Goal: Find specific page/section: Find specific page/section

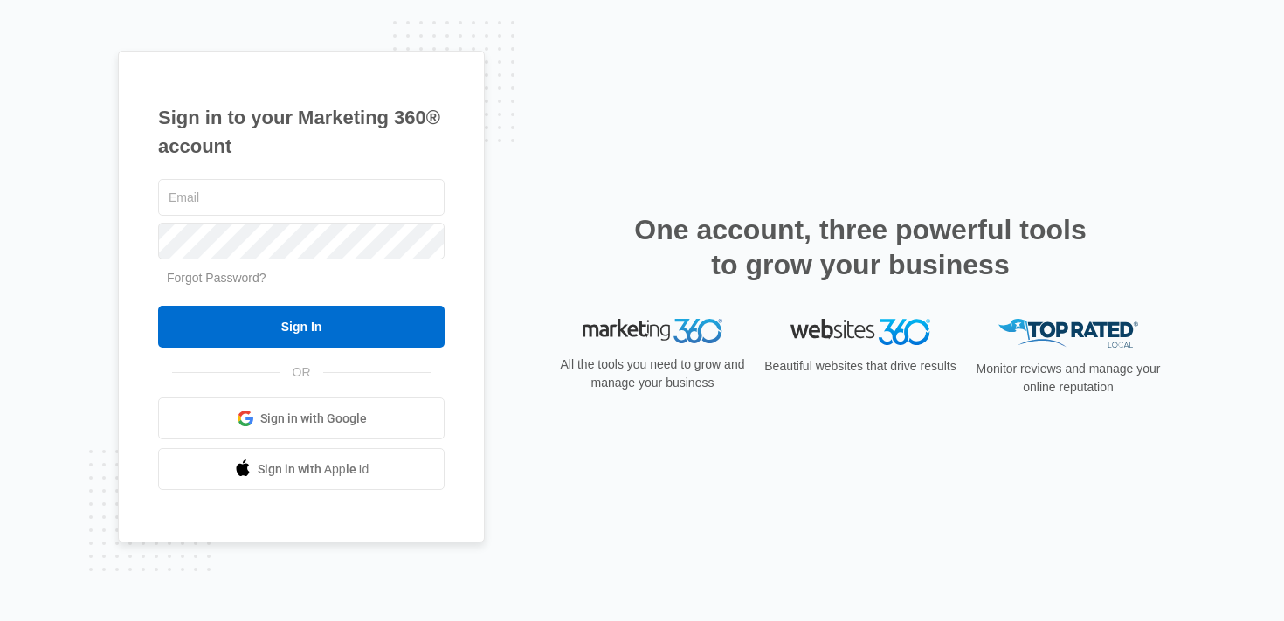
type input "[PERSON_NAME][EMAIL_ADDRESS][PERSON_NAME][DOMAIN_NAME]"
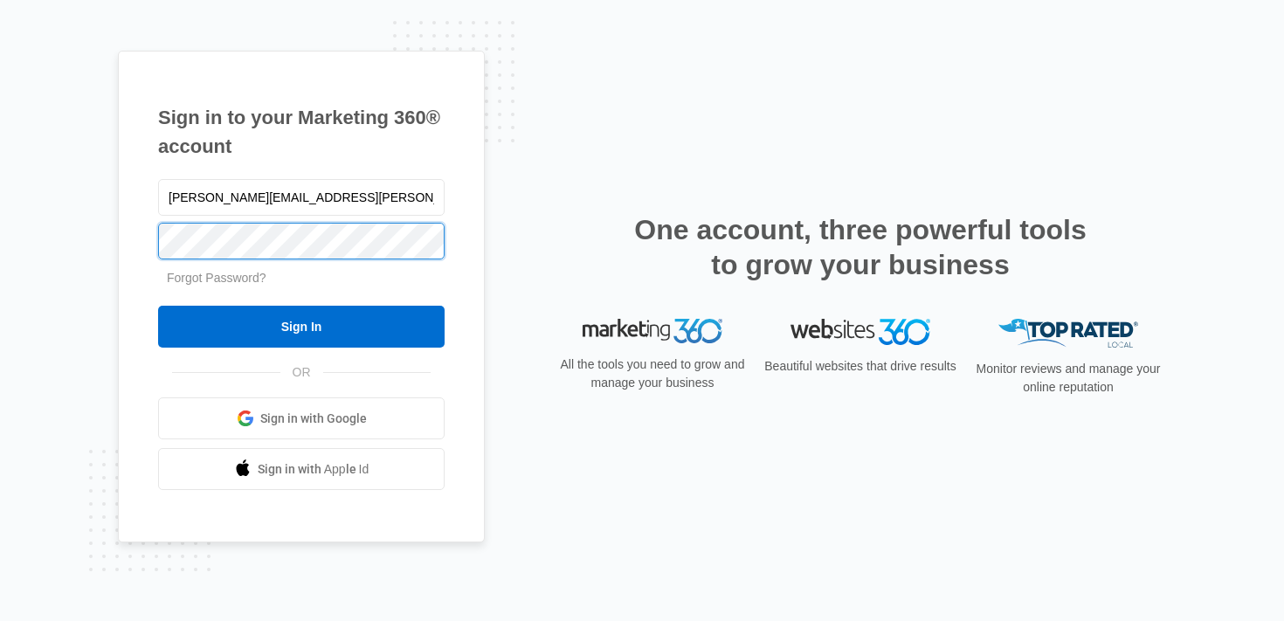
click at [130, 214] on div "Sign in to your Marketing 360® account brittany.anderson@madwire.com Forgot Pas…" at bounding box center [301, 297] width 367 height 493
click at [158, 306] on input "Sign In" at bounding box center [301, 327] width 287 height 42
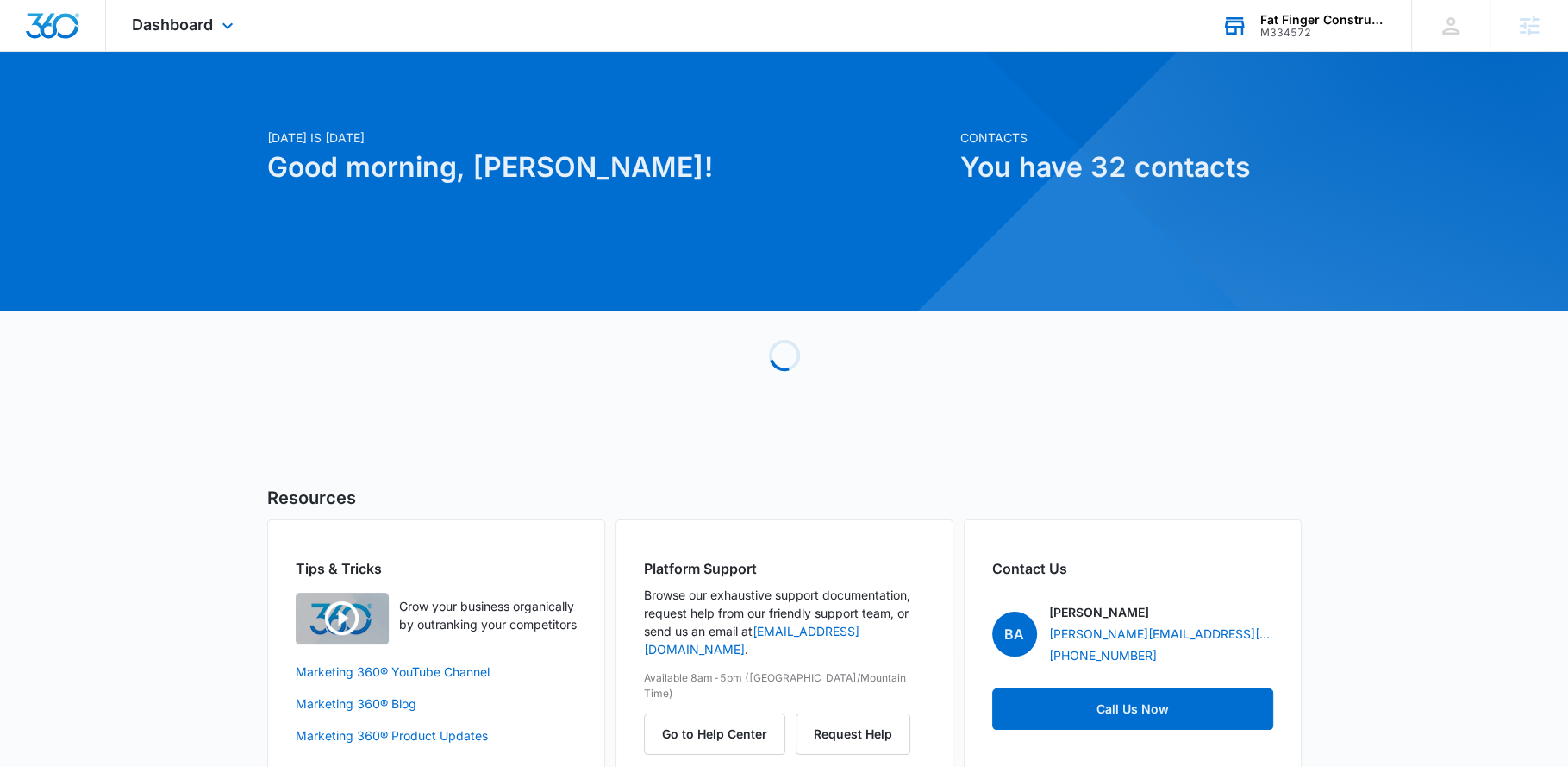
click at [1356, 45] on div "Fat Finger Construction M334572 Your Accounts View All" at bounding box center [1304, 26] width 215 height 51
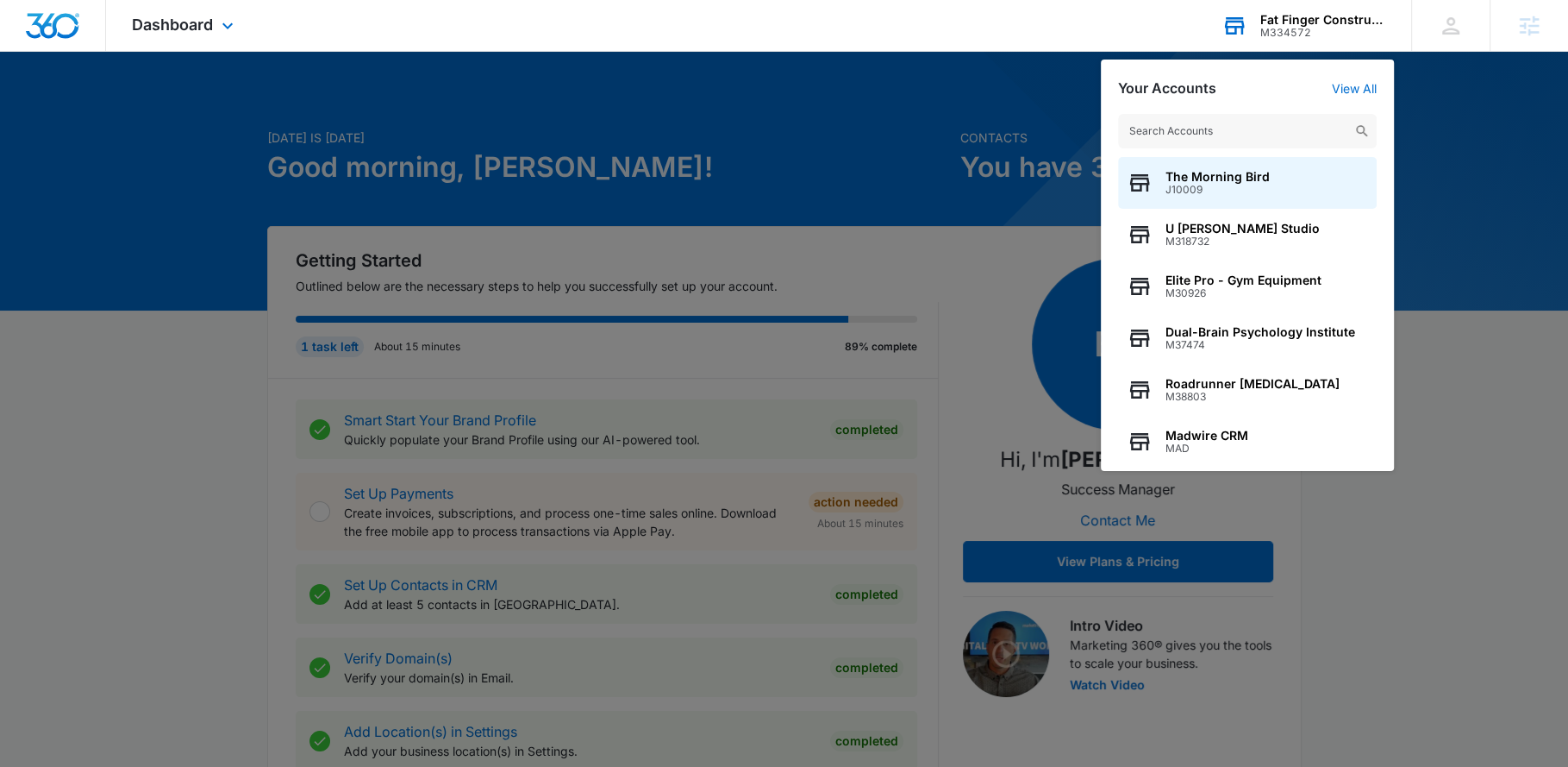
click at [1271, 135] on input "text" at bounding box center [1247, 130] width 259 height 35
type input "b"
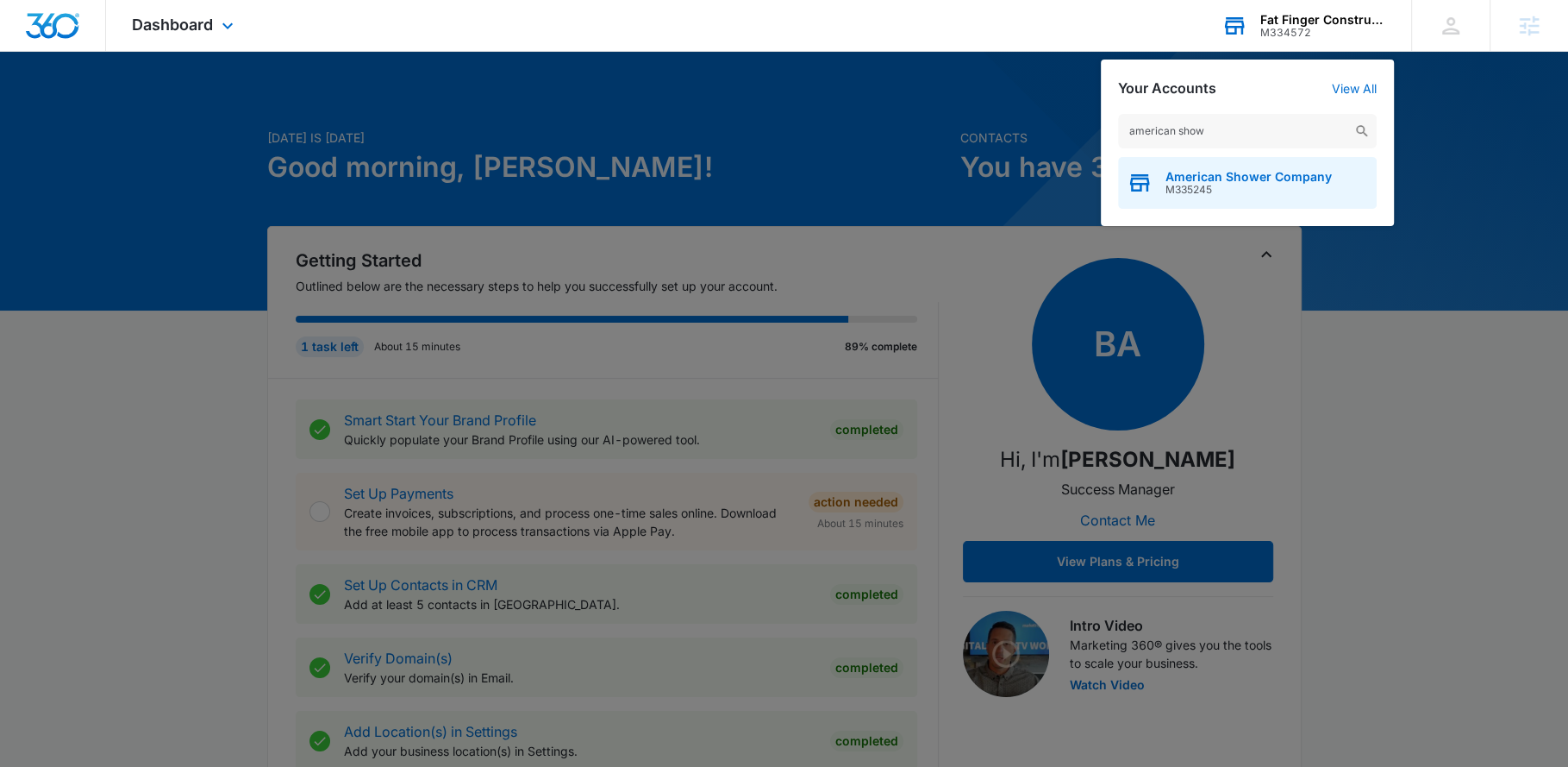
type input "american show"
click at [1290, 188] on span "M335245" at bounding box center [1248, 190] width 167 height 12
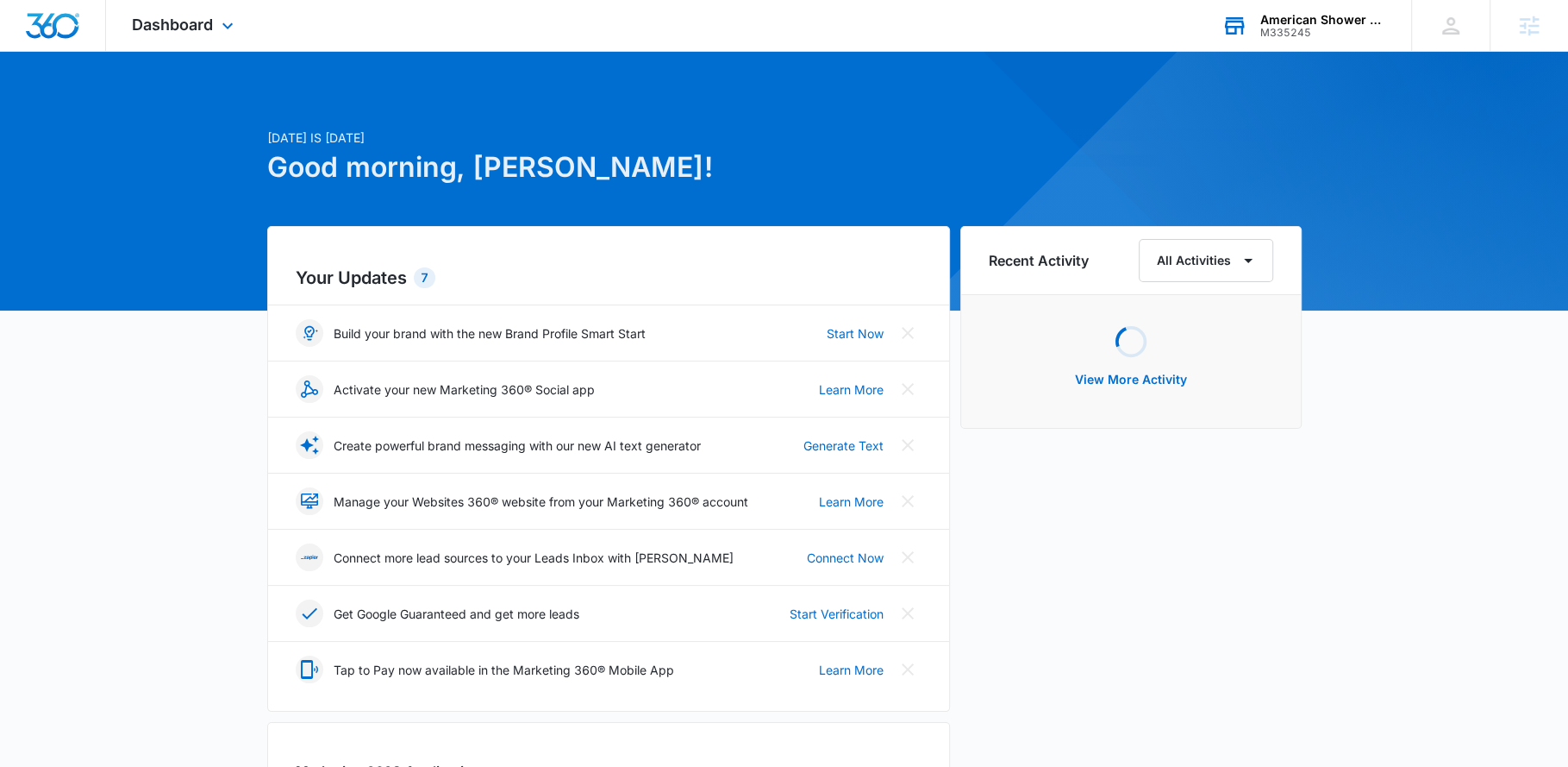
click at [202, 14] on div "Dashboard Apps Reputation CRM Email Social Payments POS Content Ads Intelligenc…" at bounding box center [185, 26] width 158 height 51
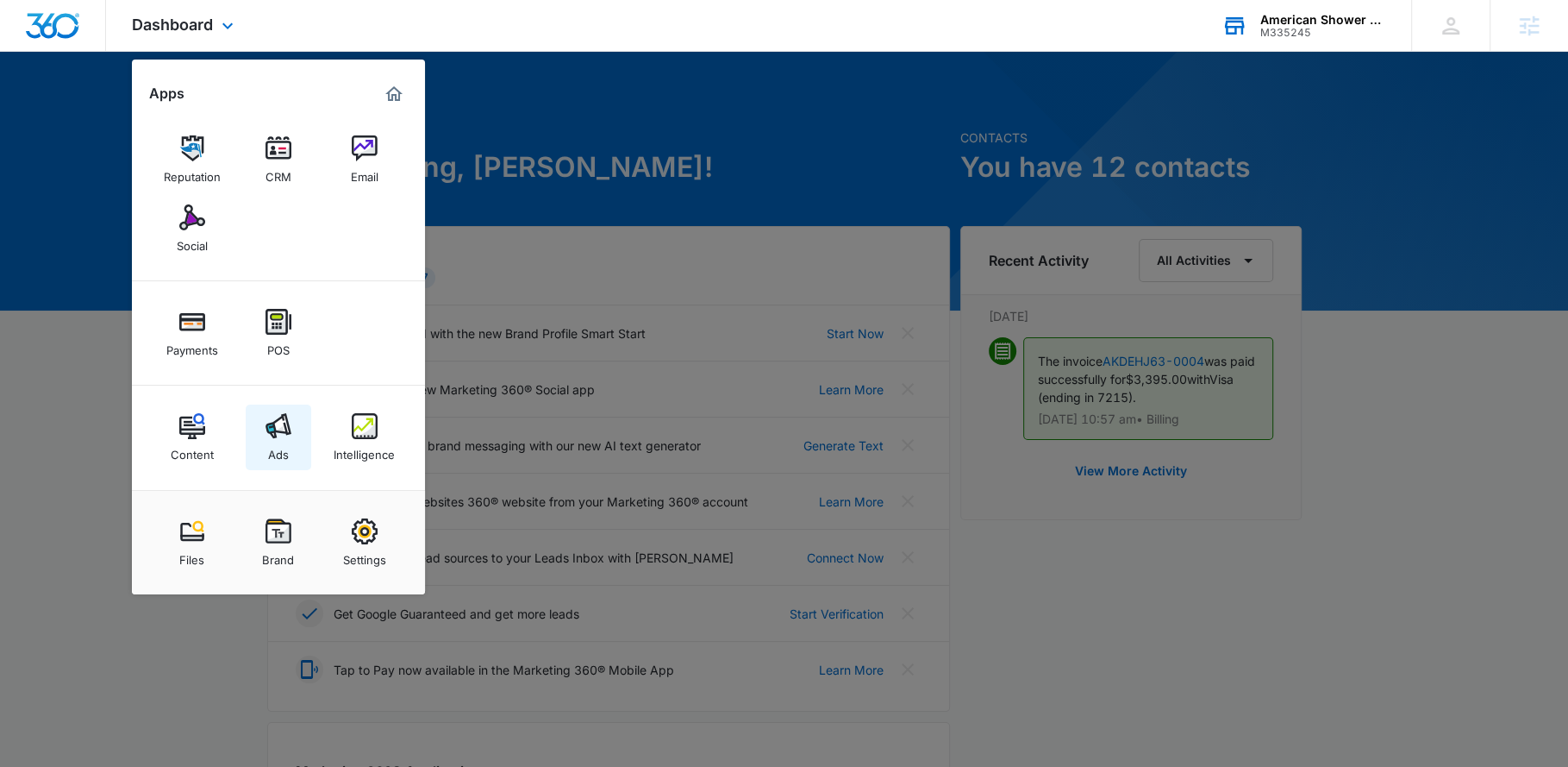
click at [277, 441] on div "Ads" at bounding box center [278, 450] width 21 height 23
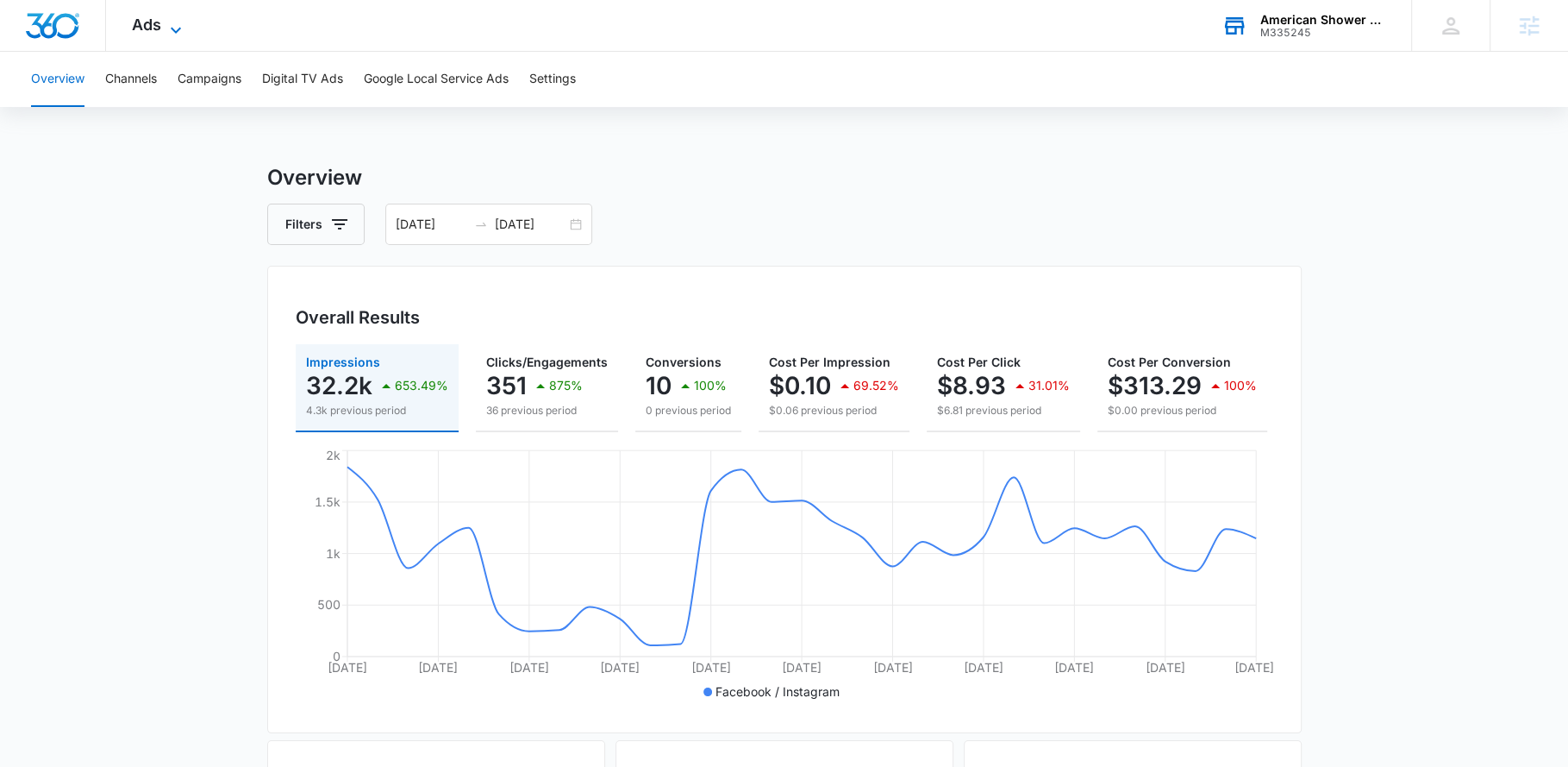
click at [167, 29] on icon at bounding box center [176, 30] width 21 height 21
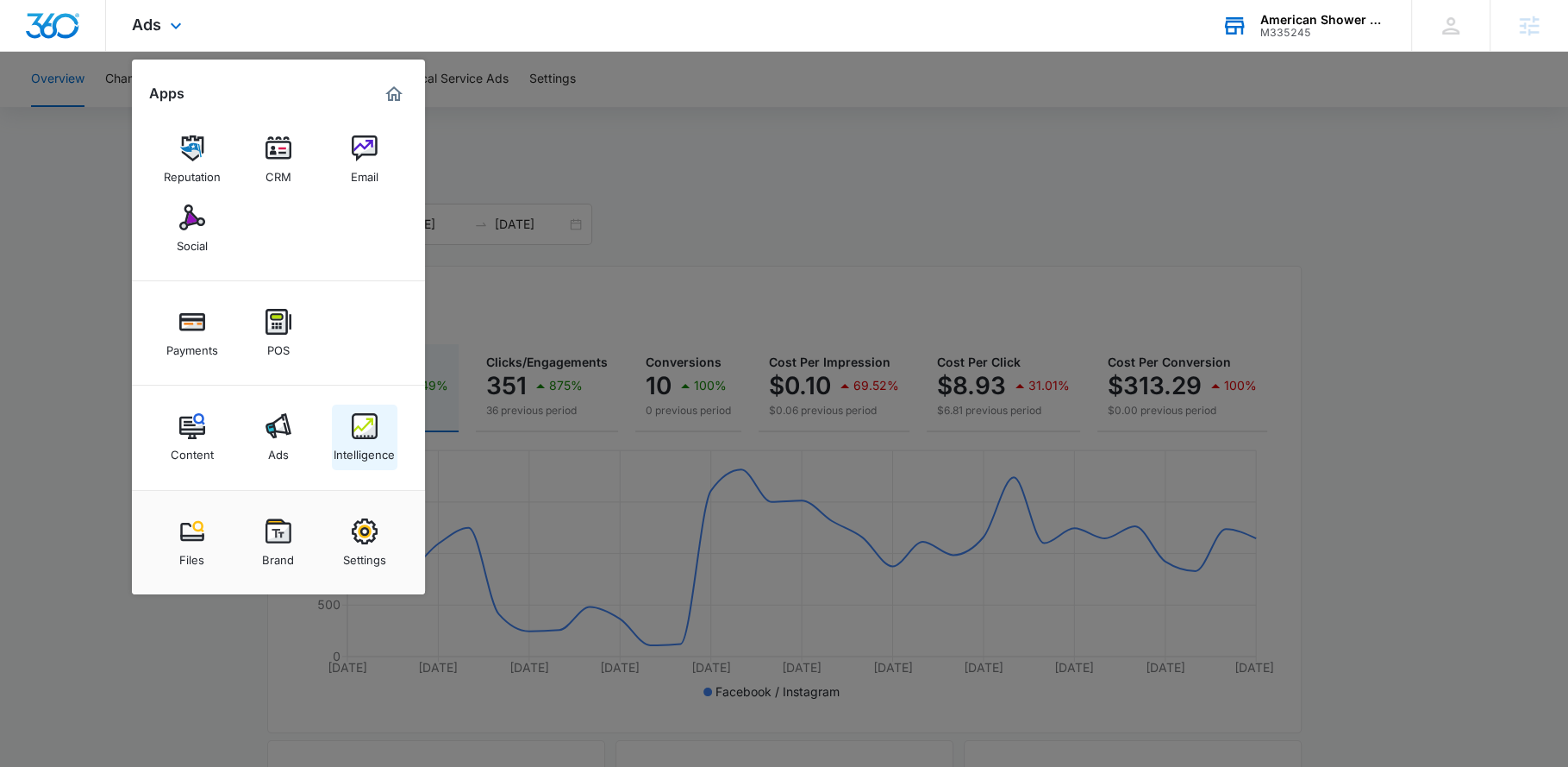
click at [364, 428] on img at bounding box center [364, 425] width 26 height 26
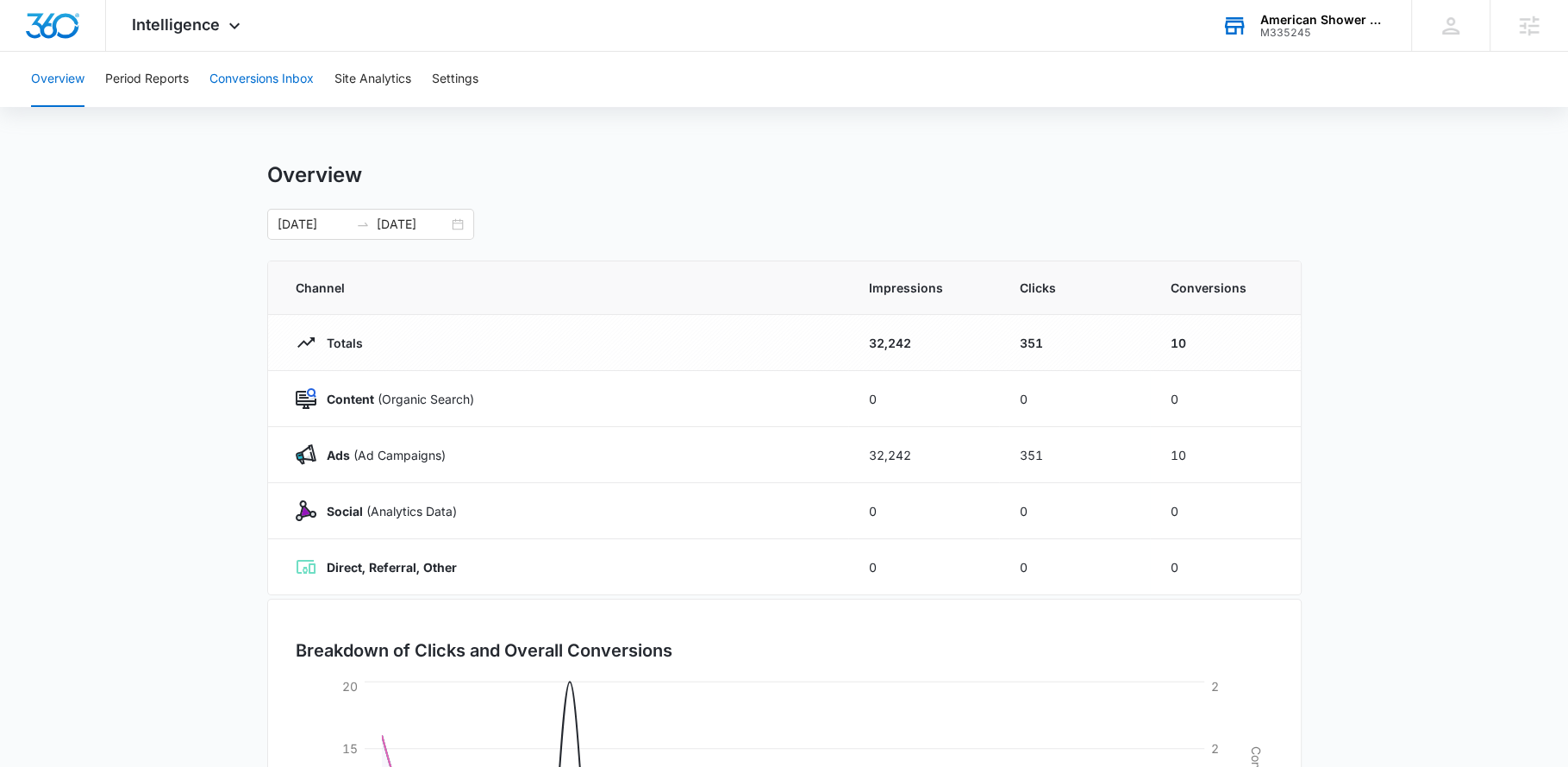
click at [240, 63] on button "Conversions Inbox" at bounding box center [261, 79] width 105 height 55
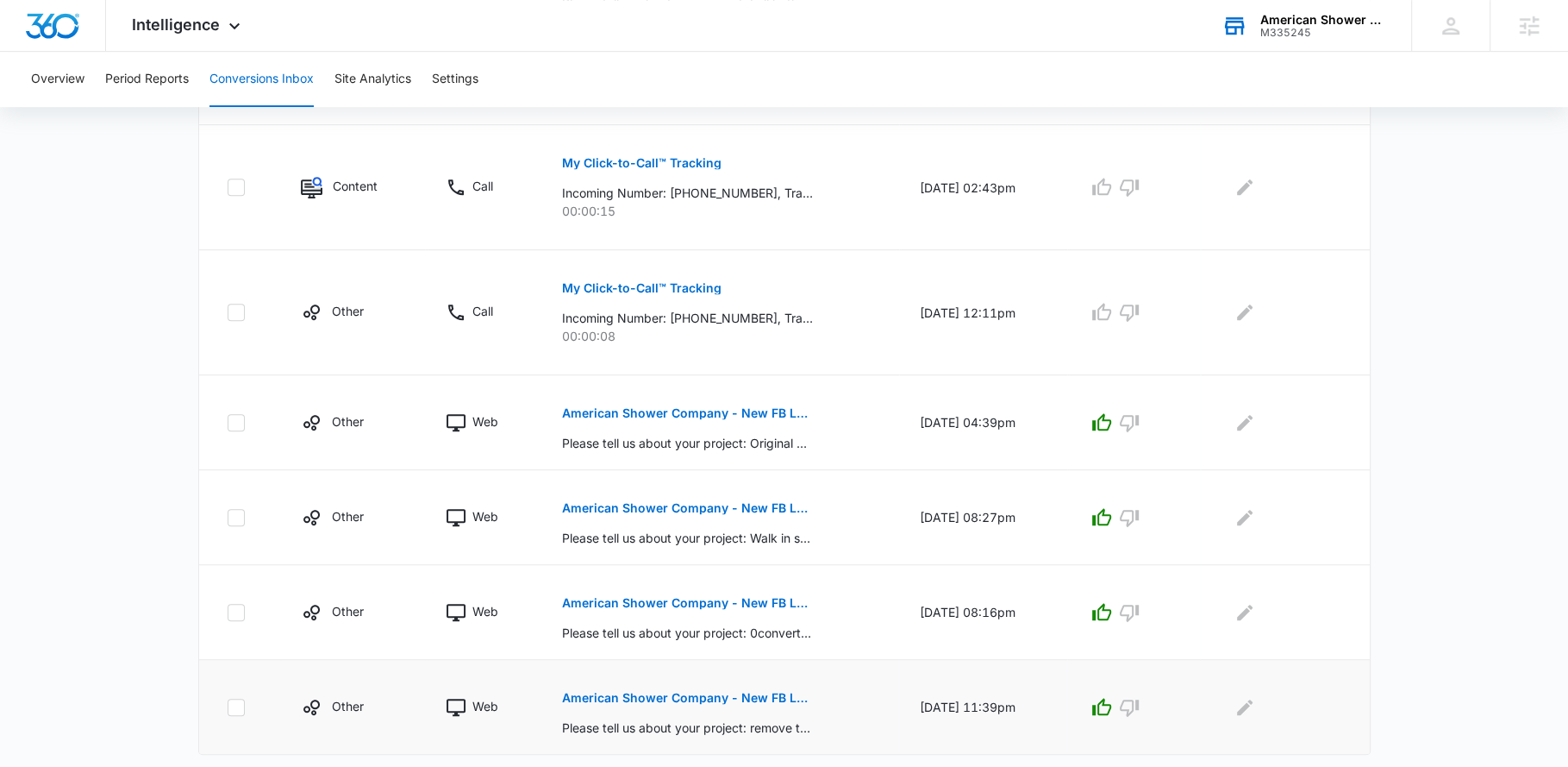
scroll to position [850, 0]
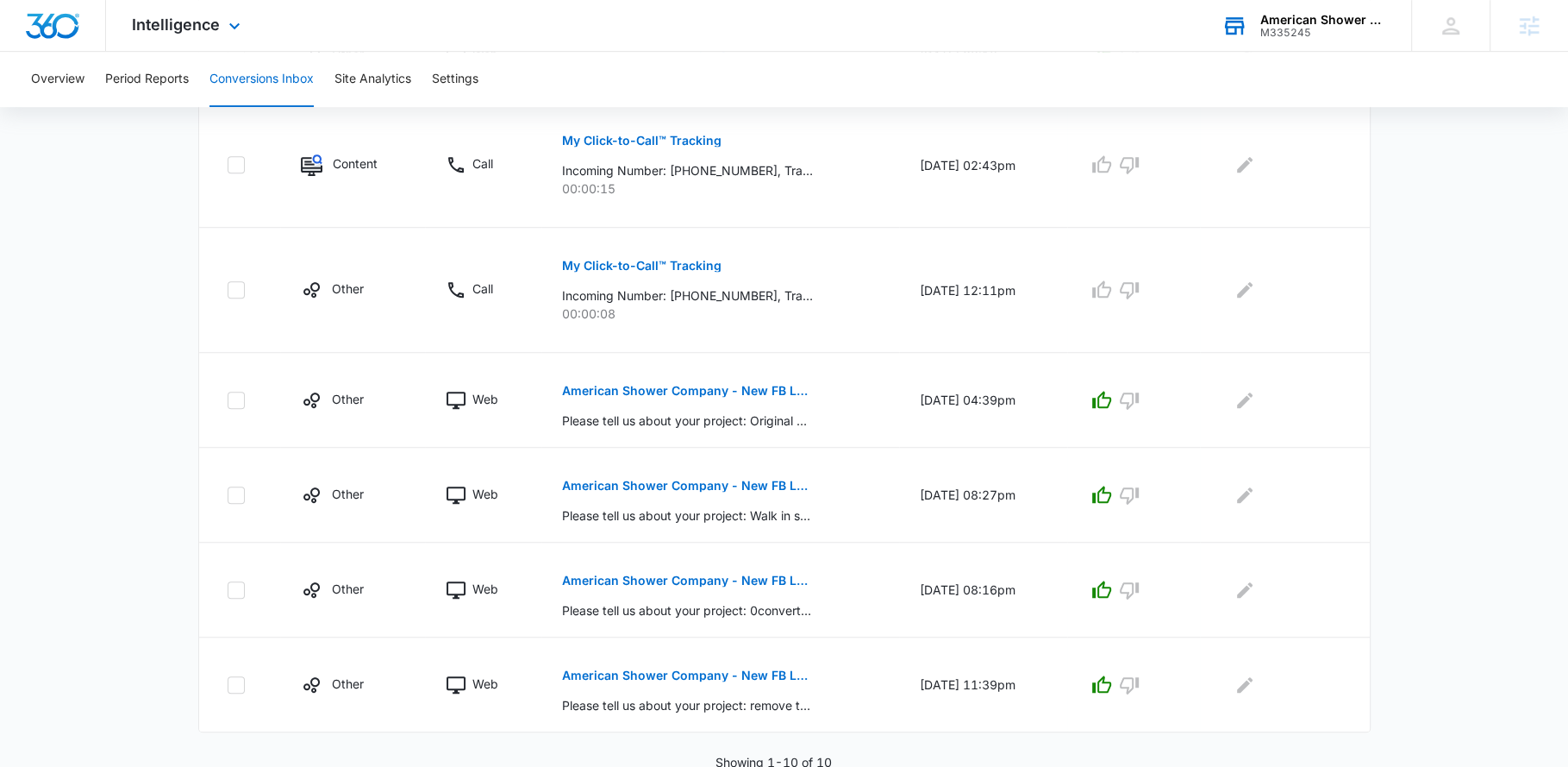
click at [217, 38] on div "Intelligence Apps Reputation CRM Email Social Payments POS Content Ads Intellig…" at bounding box center [187, 26] width 165 height 51
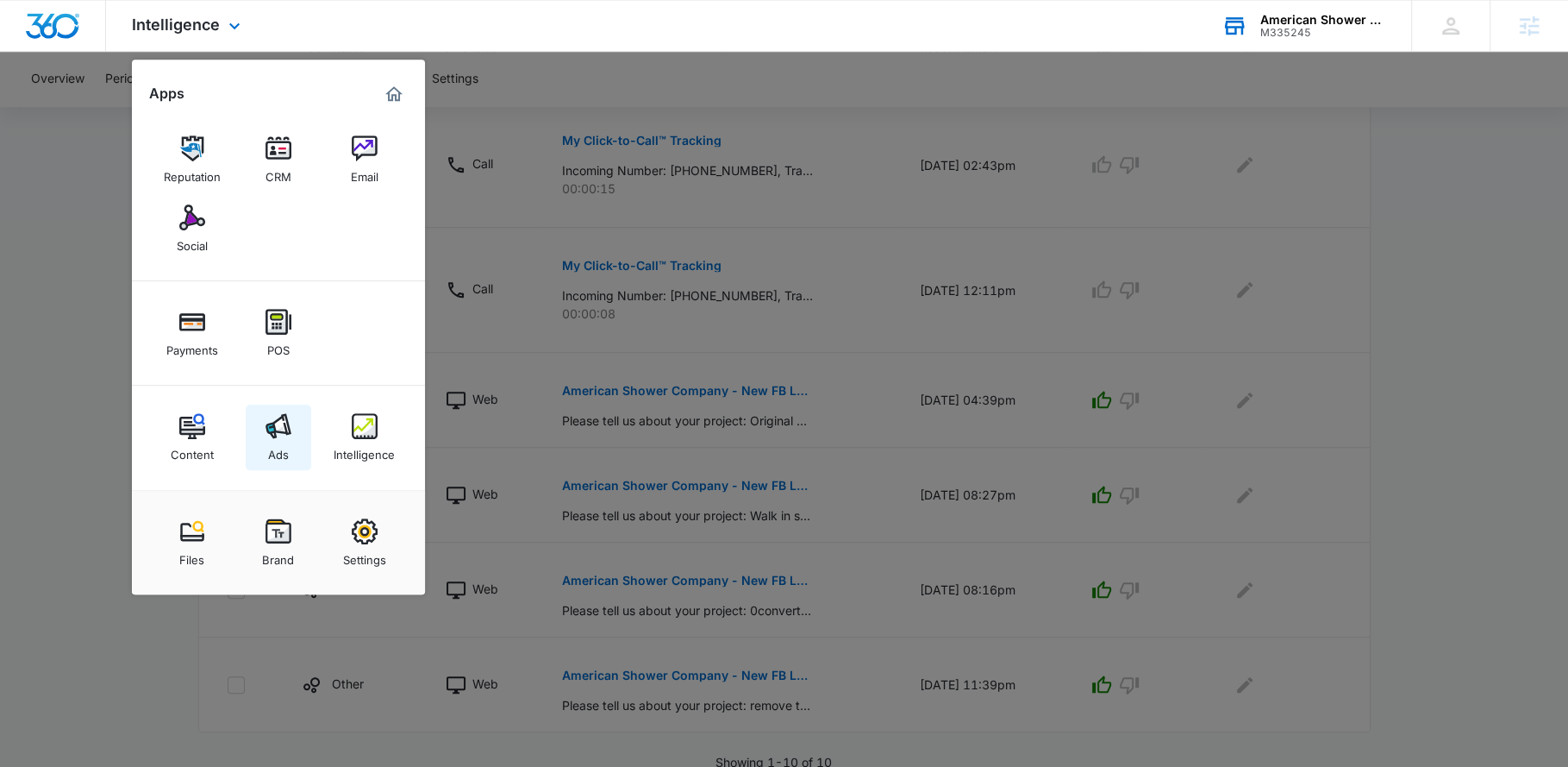
click at [276, 448] on div "Ads" at bounding box center [278, 450] width 21 height 23
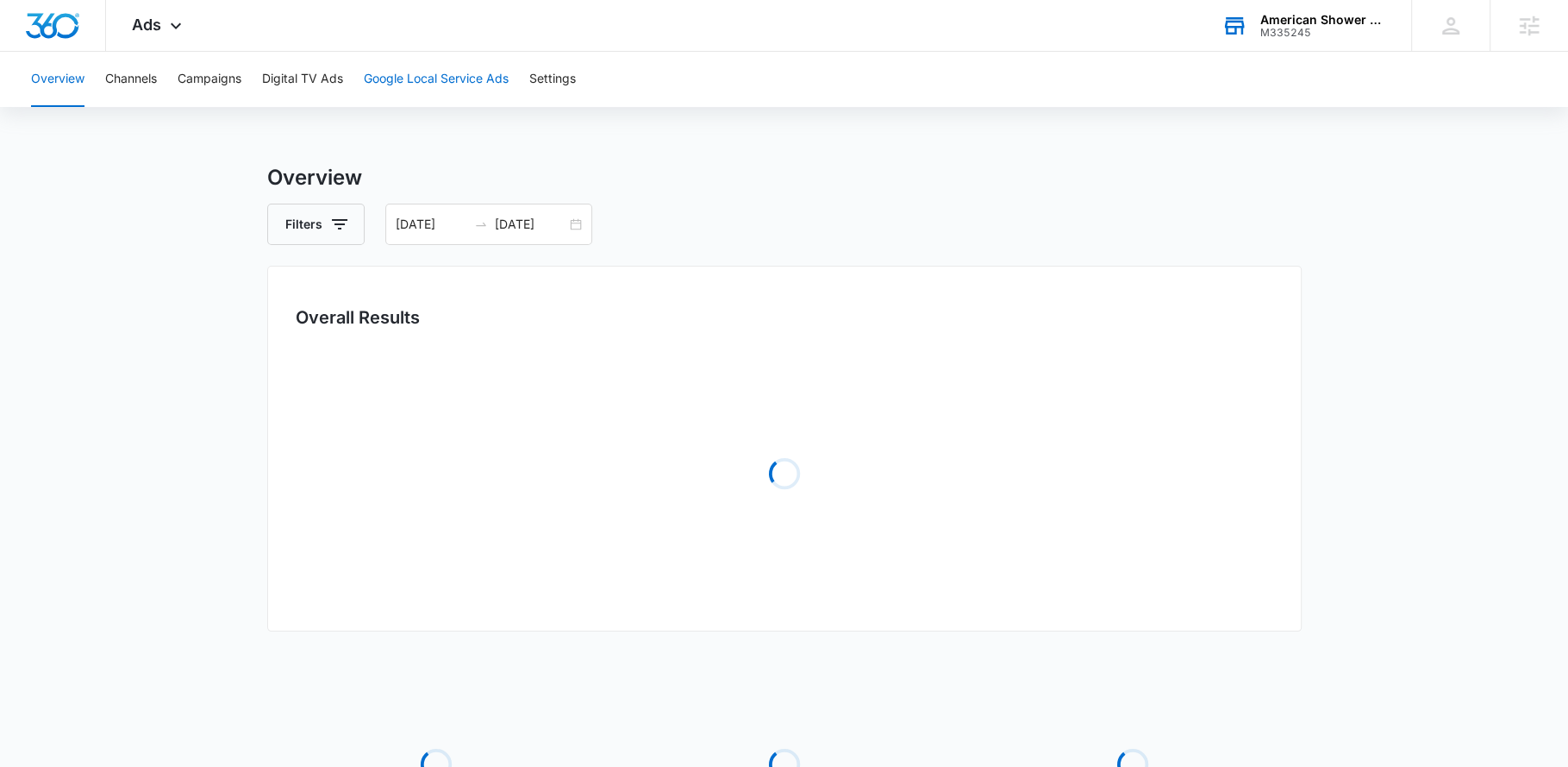
click at [399, 93] on button "Google Local Service Ads" at bounding box center [436, 79] width 145 height 55
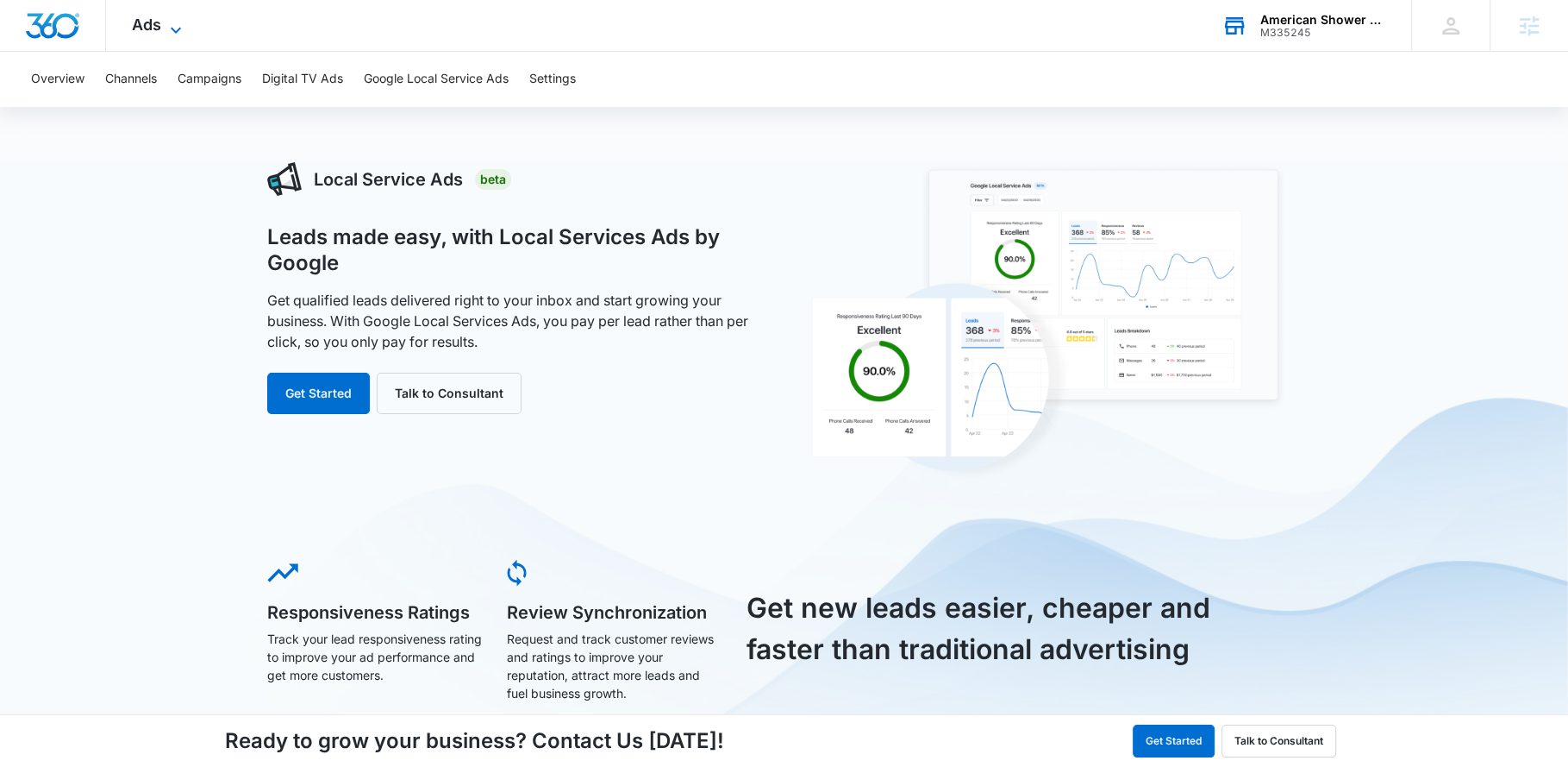
click at [174, 23] on icon at bounding box center [176, 30] width 21 height 21
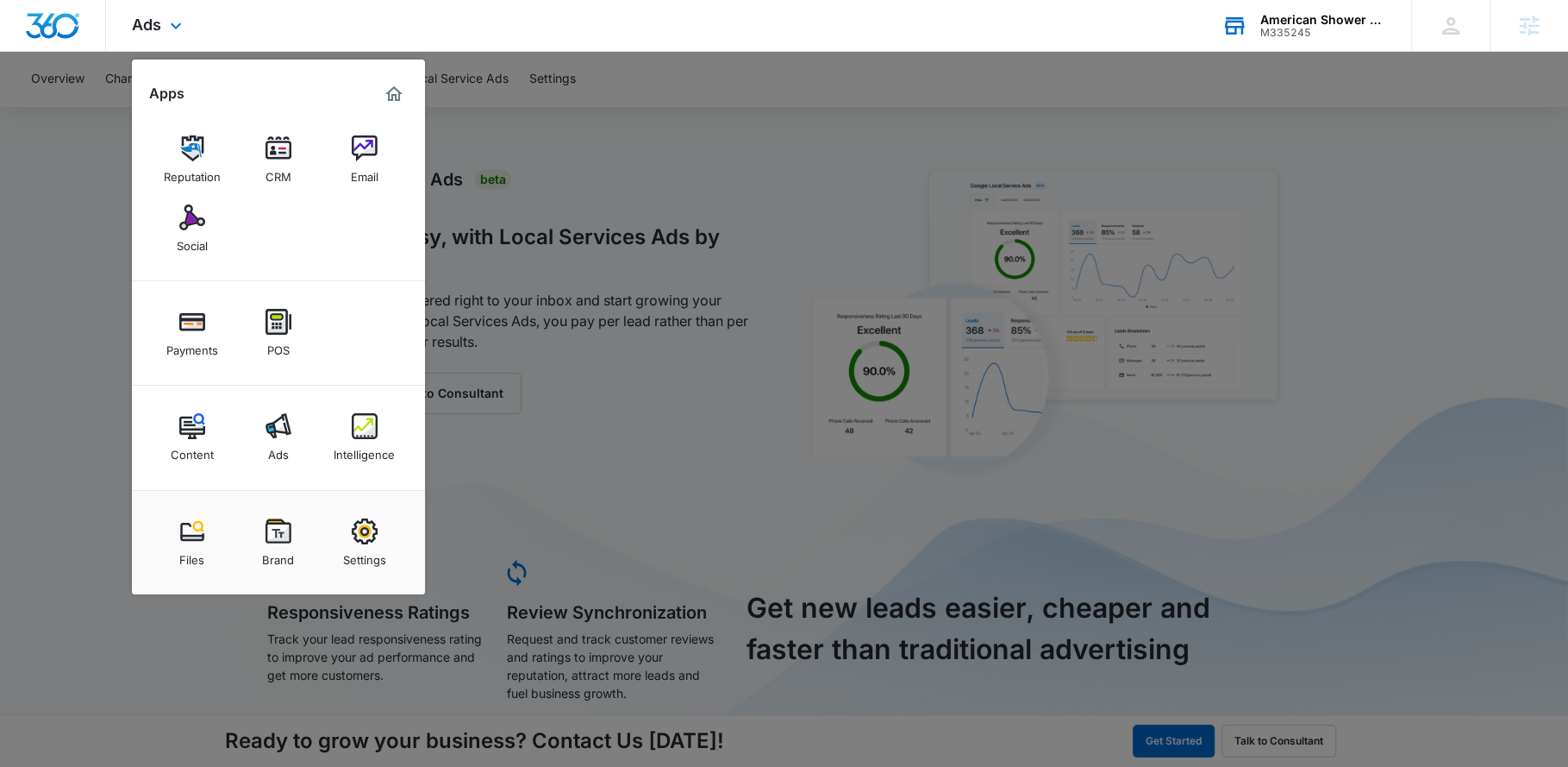
click at [243, 428] on div "Content Ads Intelligence" at bounding box center [278, 437] width 293 height 105
click at [269, 403] on div "Content Ads Intelligence" at bounding box center [278, 437] width 293 height 105
click at [276, 419] on img at bounding box center [278, 425] width 26 height 26
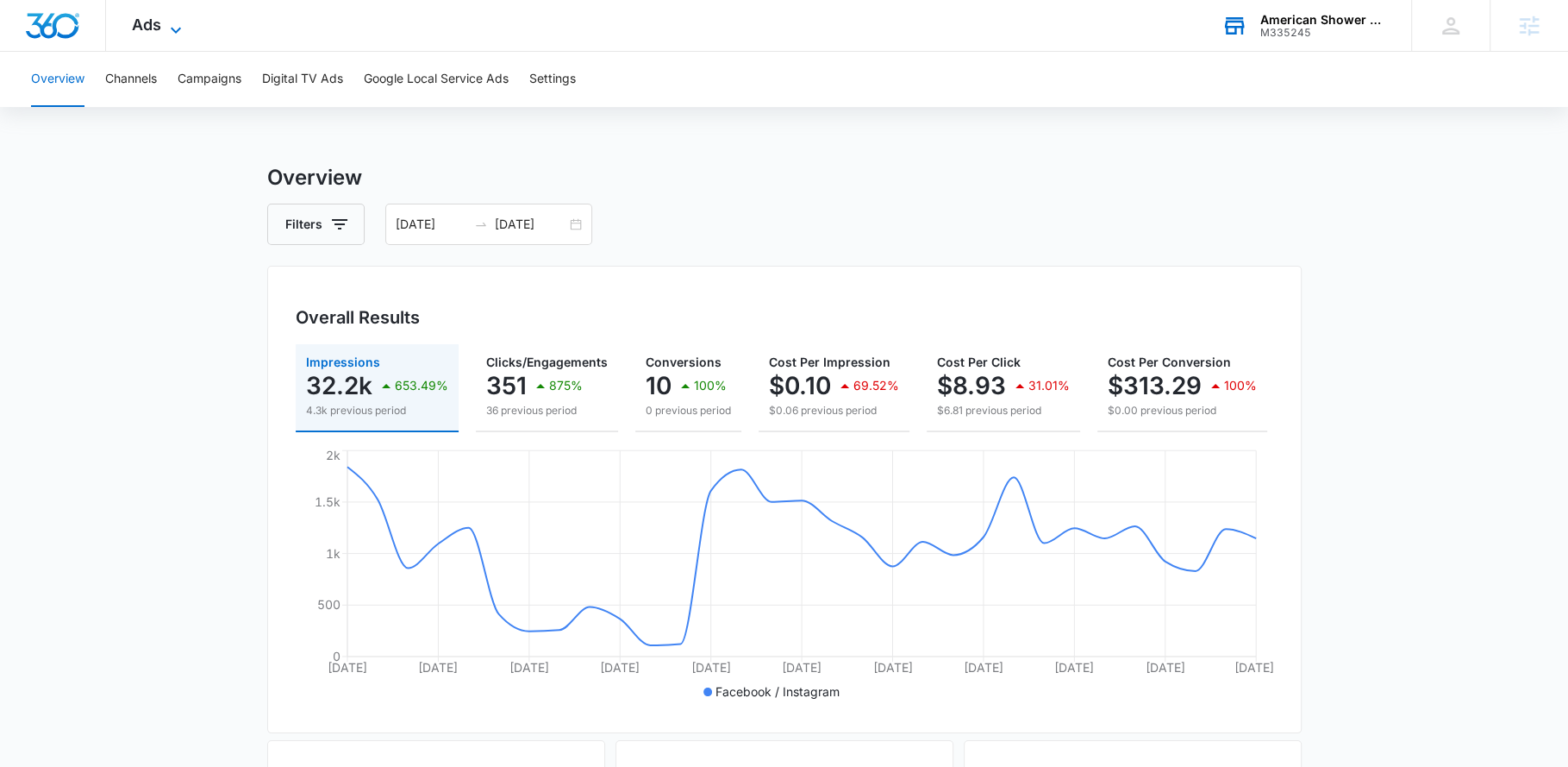
click at [172, 35] on icon at bounding box center [176, 30] width 21 height 21
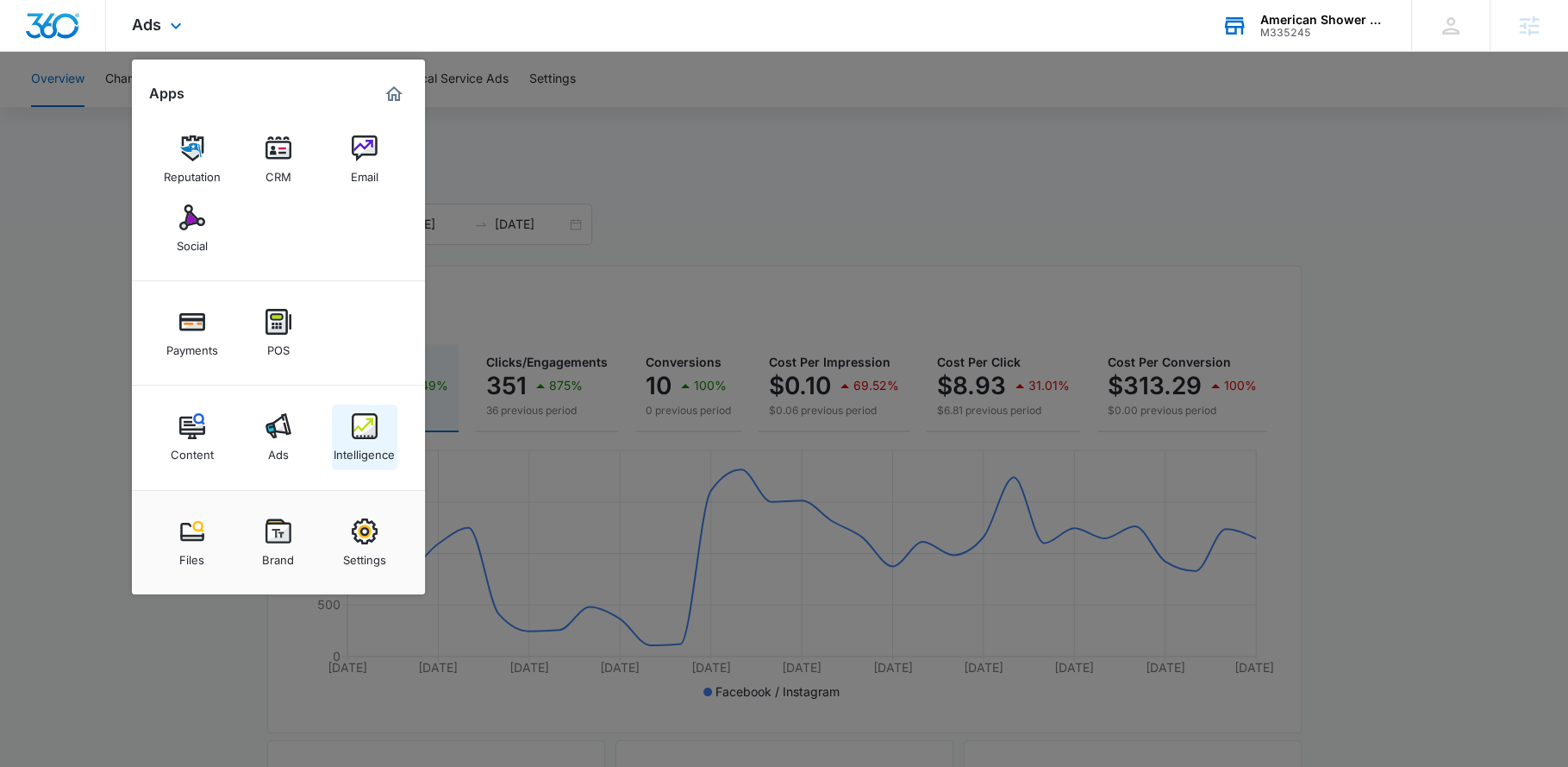
click at [348, 445] on div "Intelligence" at bounding box center [364, 450] width 61 height 23
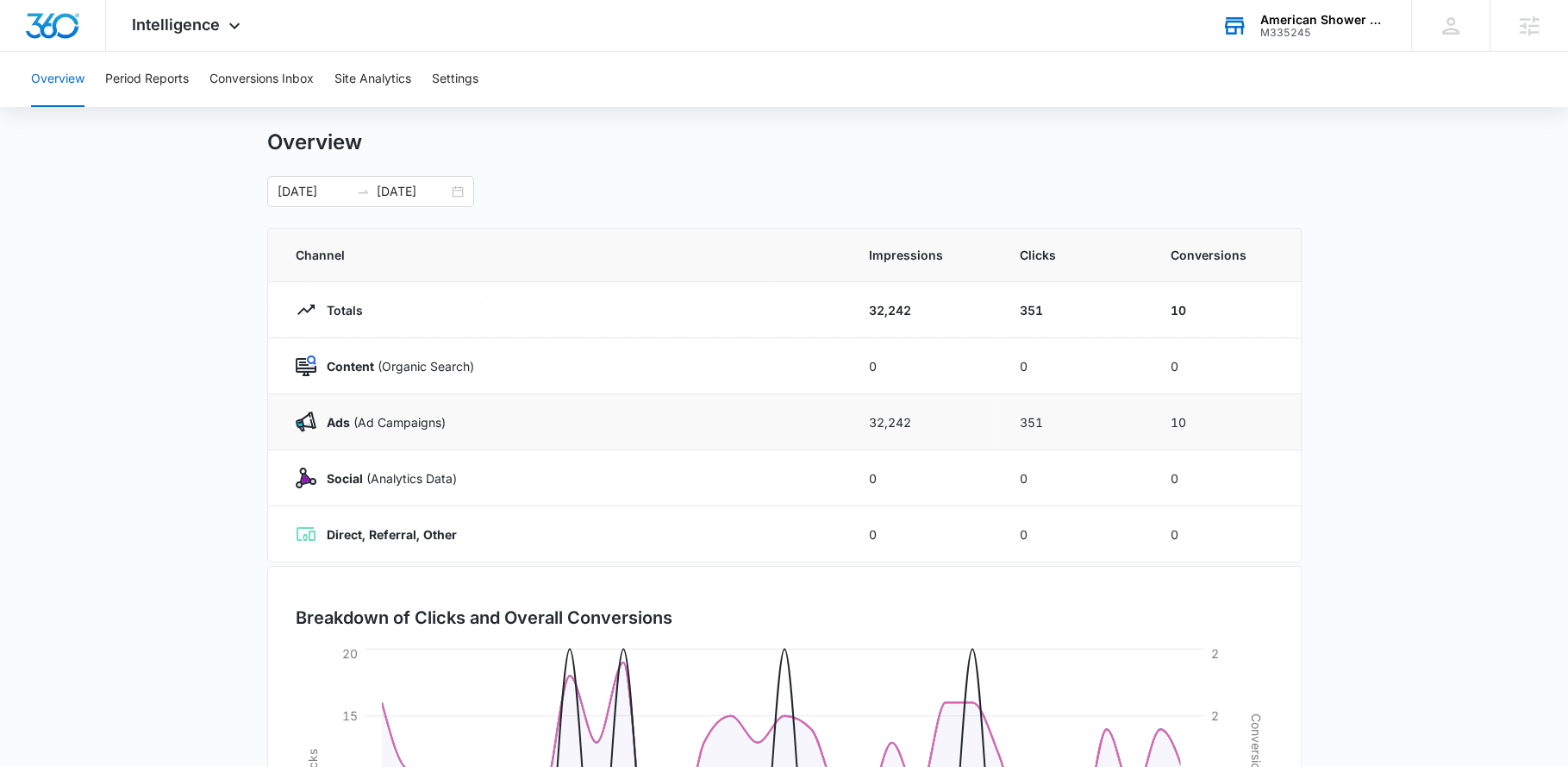
scroll to position [34, 0]
click at [237, 70] on button "Conversions Inbox" at bounding box center [261, 79] width 105 height 55
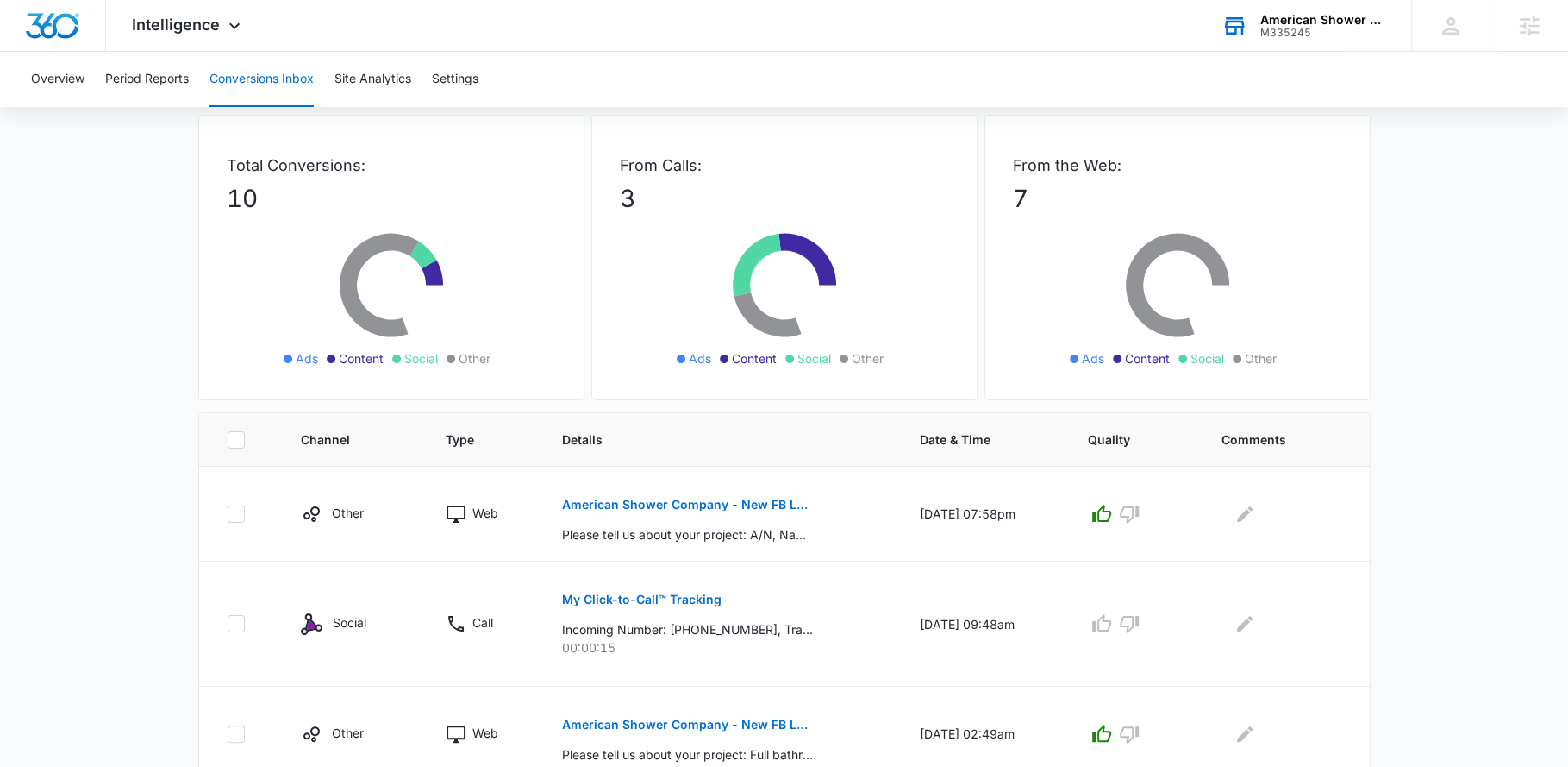
scroll to position [96, 0]
